Goal: Transaction & Acquisition: Purchase product/service

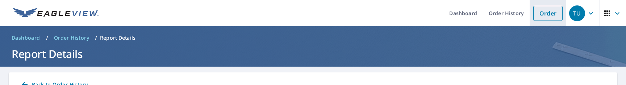
click at [551, 8] on link "Order" at bounding box center [547, 13] width 29 height 15
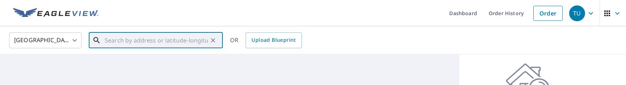
click at [181, 37] on input "text" at bounding box center [156, 40] width 103 height 20
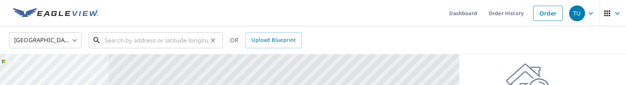
click at [130, 38] on input "text" at bounding box center [156, 40] width 103 height 20
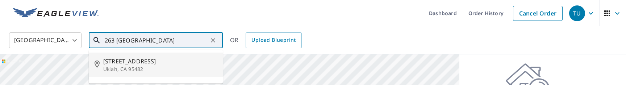
click at [153, 65] on span "[STREET_ADDRESS]" at bounding box center [160, 61] width 114 height 9
type input "[STREET_ADDRESS][PERSON_NAME]"
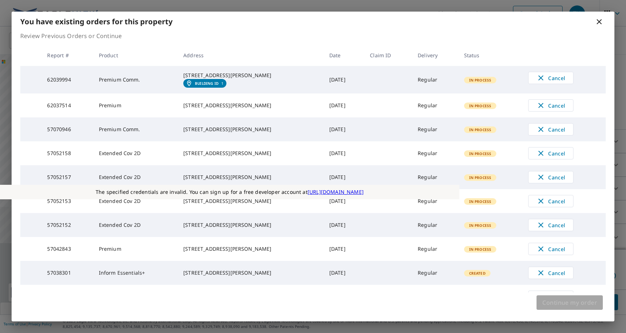
click at [578, 307] on button "Continue my order" at bounding box center [569, 302] width 66 height 14
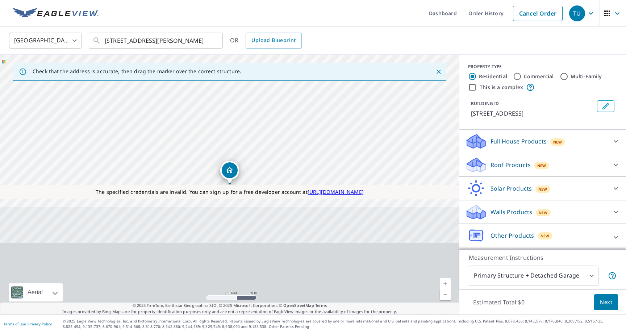
click at [521, 161] on p "Roof Products" at bounding box center [510, 164] width 40 height 9
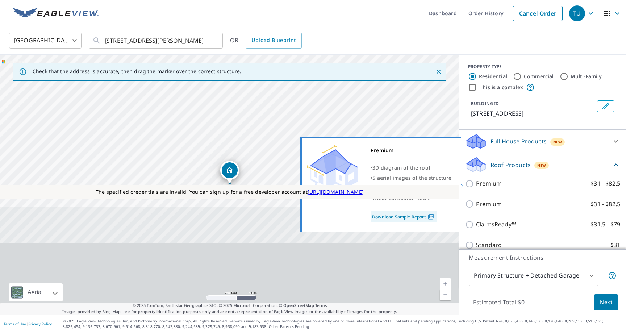
click at [469, 183] on input "Premium $31 - $82.5" at bounding box center [470, 183] width 11 height 9
checkbox input "true"
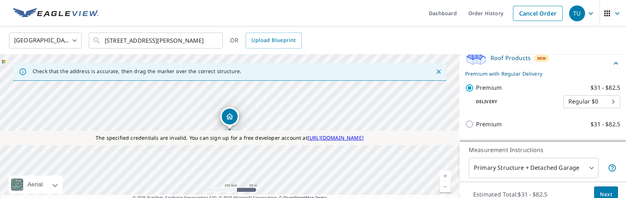
scroll to position [117, 0]
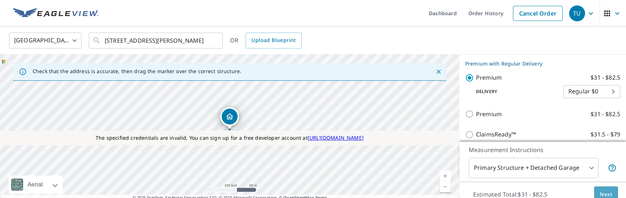
click at [608, 192] on span "Next" at bounding box center [606, 194] width 12 height 9
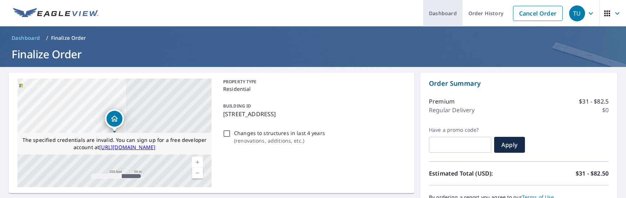
click at [438, 11] on link "Dashboard" at bounding box center [442, 13] width 39 height 26
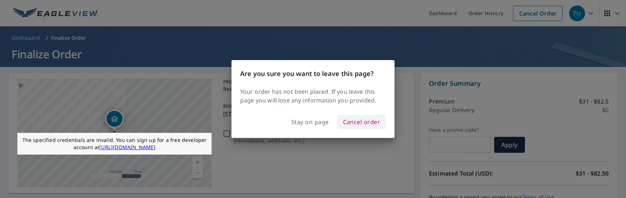
click at [355, 116] on button "Cancel order" at bounding box center [361, 122] width 49 height 14
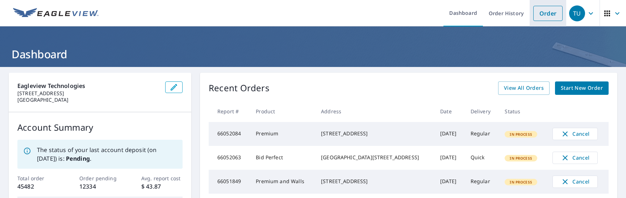
click at [552, 17] on link "Order" at bounding box center [547, 13] width 29 height 15
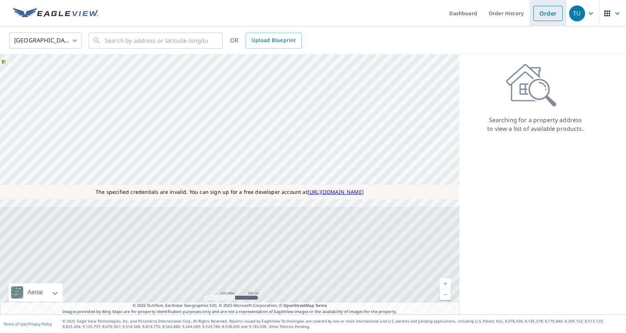
click at [547, 12] on link "Order" at bounding box center [547, 13] width 29 height 15
click at [147, 39] on input "text" at bounding box center [156, 40] width 103 height 20
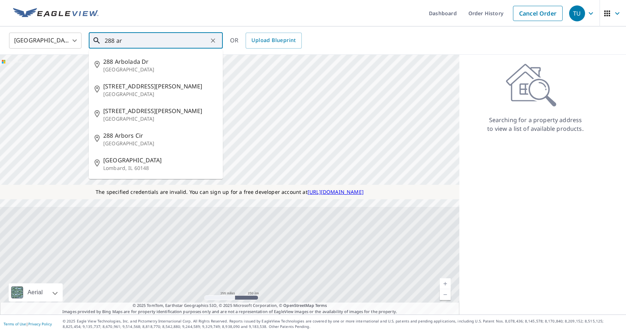
drag, startPoint x: 141, startPoint y: 38, endPoint x: 20, endPoint y: 38, distance: 121.0
click at [20, 38] on div "United States US ​ 288 ar ​ 288 Arbolada Dr Arcadia, CA 91006 288 Aragon Ave Mi…" at bounding box center [311, 40] width 614 height 17
paste input "Arlington Rd Arab, AL 35016"
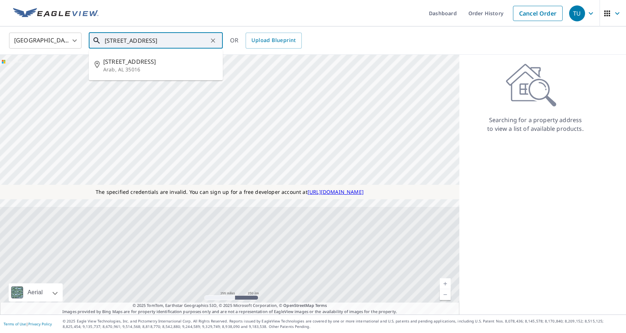
type input "288 Arlington Rd Arab, AL 35016"
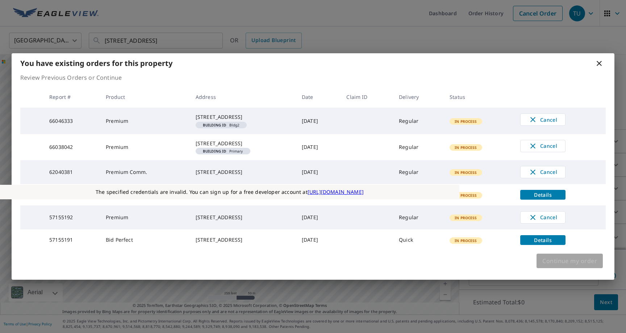
click at [574, 198] on span "Continue my order" at bounding box center [569, 261] width 55 height 10
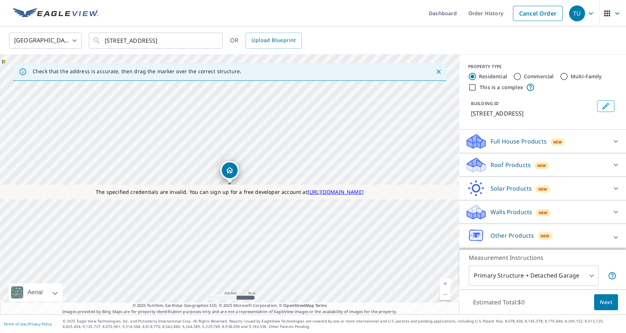
click at [509, 164] on p "Roof Products" at bounding box center [510, 164] width 40 height 9
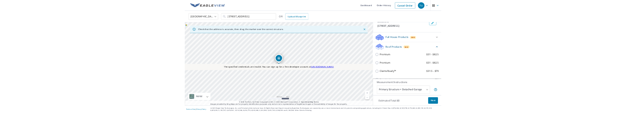
scroll to position [51, 0]
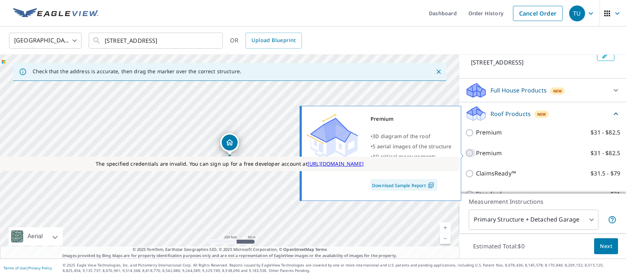
click at [470, 150] on input "Premium $31 - $82.5" at bounding box center [470, 152] width 11 height 9
checkbox input "true"
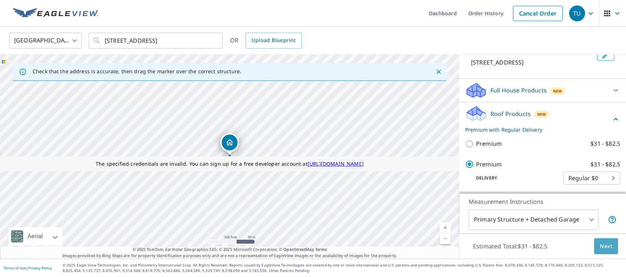
click at [606, 198] on span "Next" at bounding box center [606, 246] width 12 height 9
